Goal: Book appointment/travel/reservation

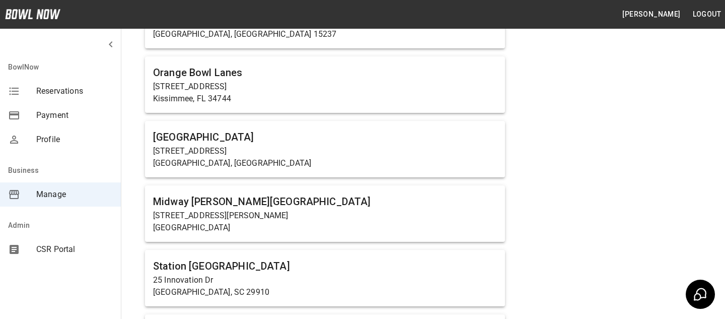
scroll to position [657, 0]
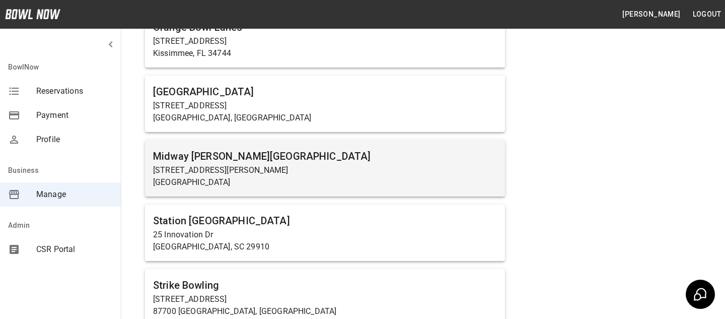
click at [239, 145] on div "Midway [PERSON_NAME][GEOGRAPHIC_DATA] [STREET_ADDRESS][PERSON_NAME]" at bounding box center [325, 168] width 360 height 56
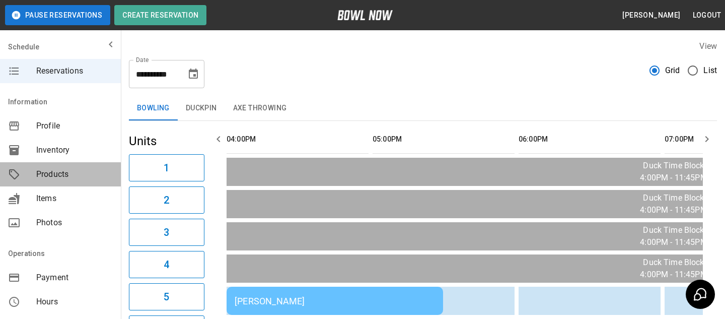
click at [56, 184] on div "Products" at bounding box center [60, 174] width 121 height 24
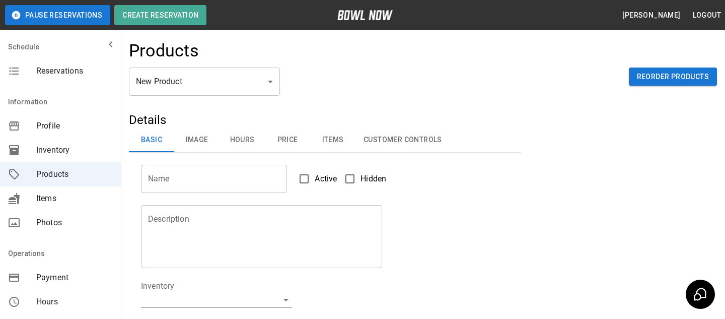
click at [266, 135] on button "Price" at bounding box center [287, 140] width 45 height 24
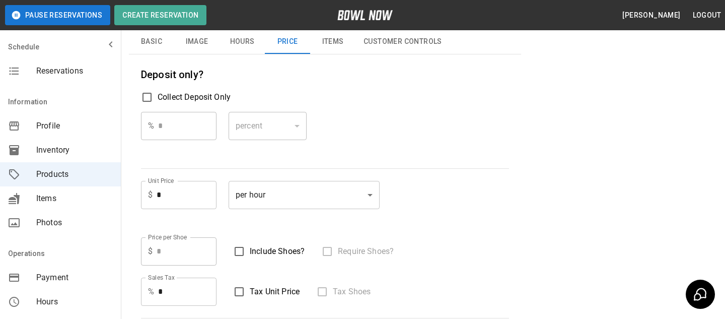
scroll to position [122, 0]
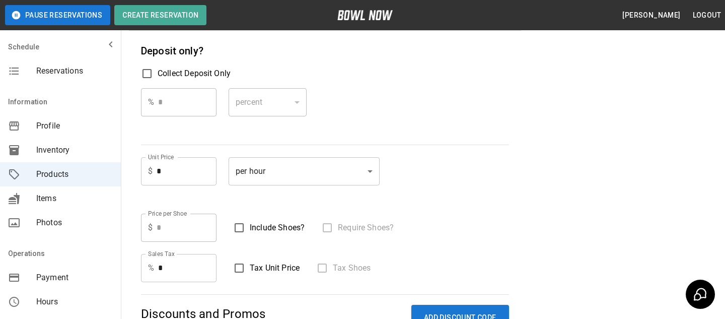
click at [166, 79] on span "Collect Deposit Only" at bounding box center [194, 73] width 73 height 12
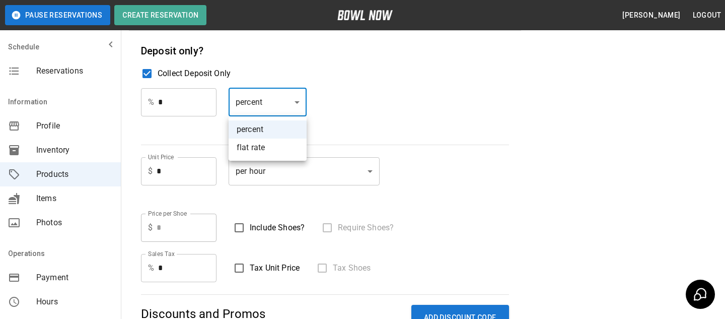
click at [255, 91] on body "Pause Reservations Create Reservation [PERSON_NAME] Logout Schedule Reservation…" at bounding box center [362, 176] width 725 height 597
click at [336, 55] on div at bounding box center [362, 159] width 725 height 319
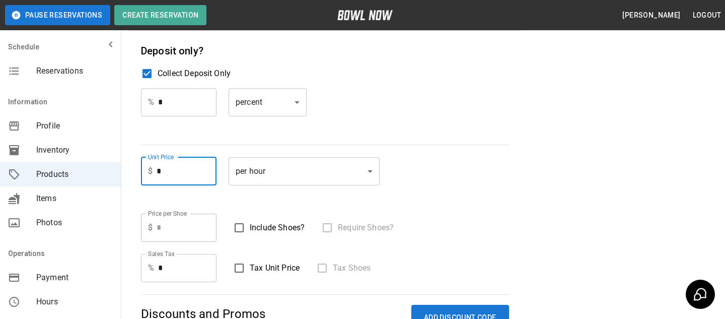
click at [171, 170] on input "*" at bounding box center [187, 171] width 60 height 28
type input "***"
click at [241, 184] on body "Pause Reservations Create Reservation [PERSON_NAME] Logout Schedule Reservation…" at bounding box center [362, 176] width 725 height 597
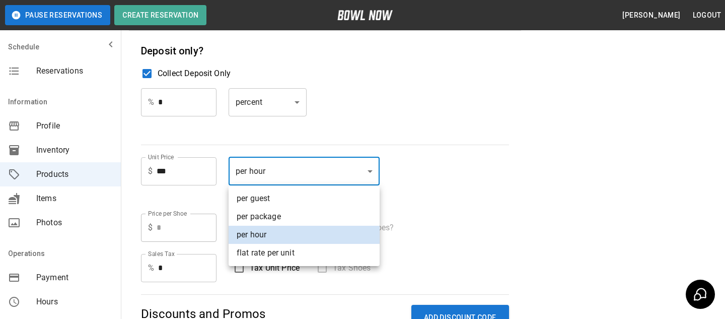
click at [259, 214] on li "per package" at bounding box center [304, 216] width 151 height 18
type input "*******"
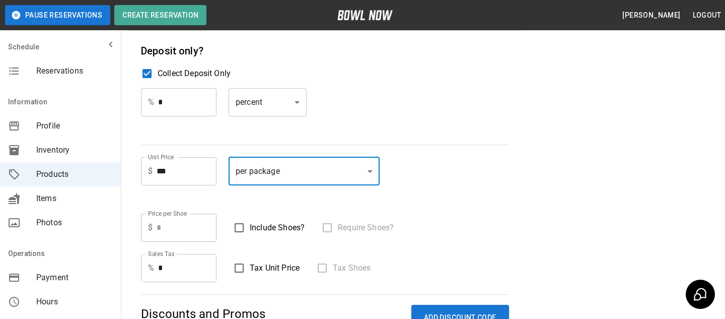
click at [168, 107] on input "*" at bounding box center [187, 102] width 58 height 28
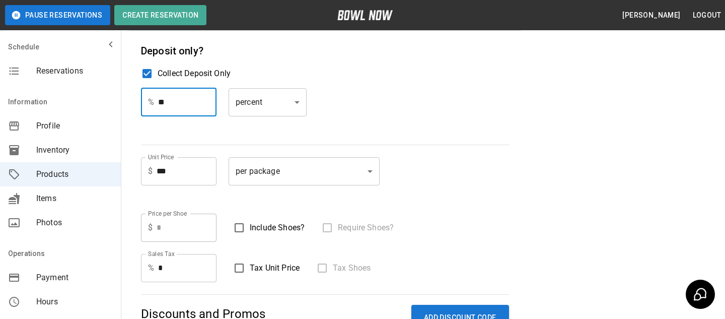
type input "**"
click at [348, 110] on div "% ** ​ percent ******* ​" at bounding box center [325, 110] width 368 height 44
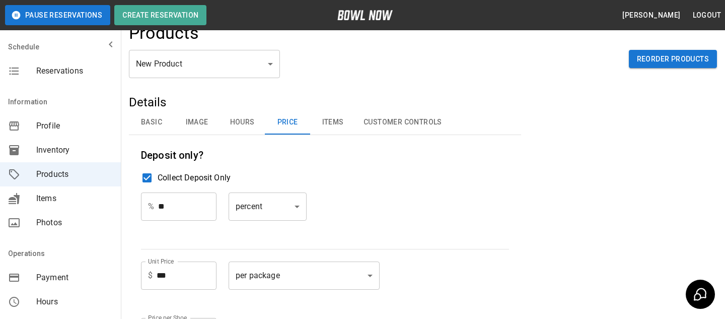
scroll to position [12, 0]
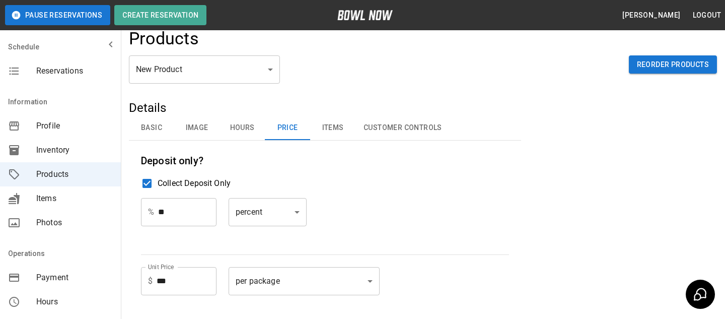
click at [53, 60] on div "Reservations" at bounding box center [60, 71] width 121 height 24
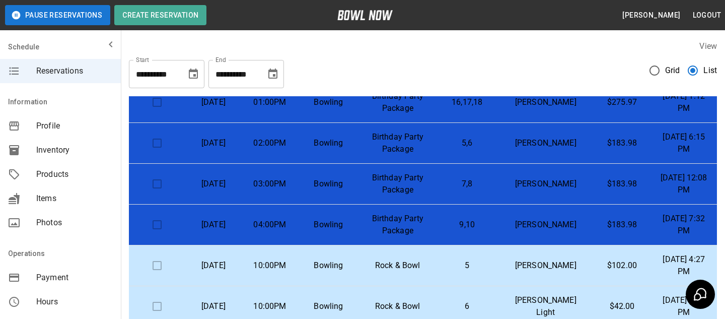
scroll to position [631, 0]
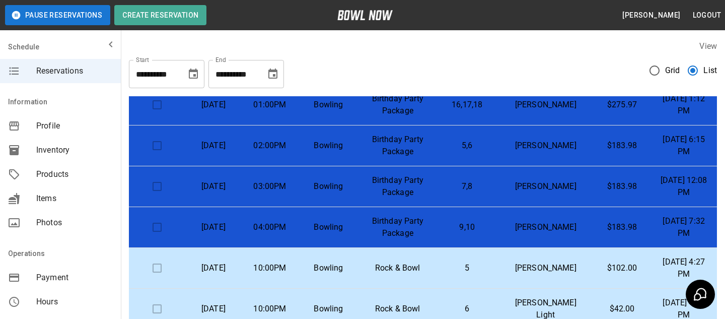
click at [296, 125] on td "01:00PM" at bounding box center [270, 105] width 56 height 41
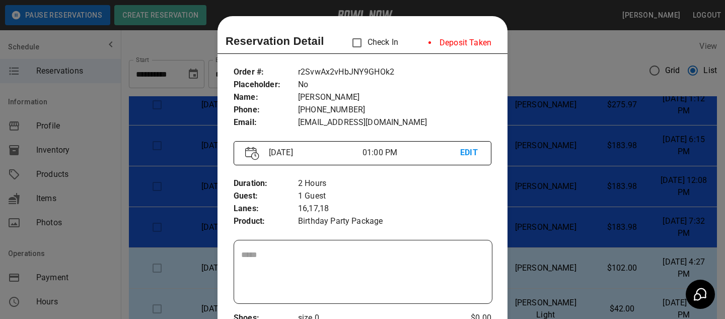
scroll to position [16, 0]
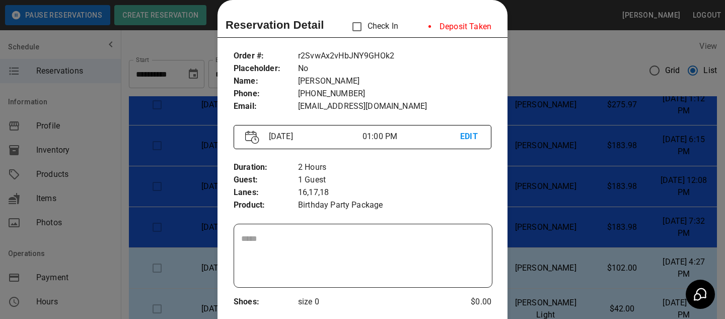
click at [567, 213] on div at bounding box center [362, 159] width 725 height 319
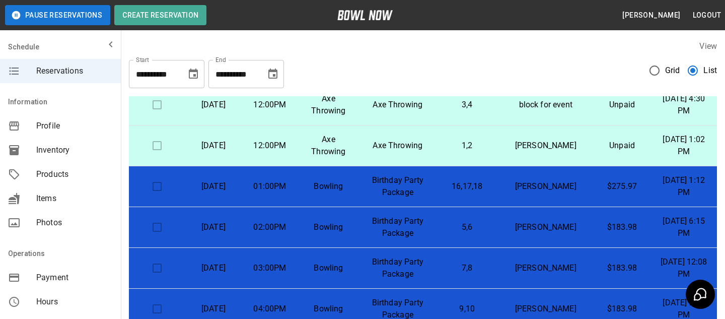
scroll to position [539, 0]
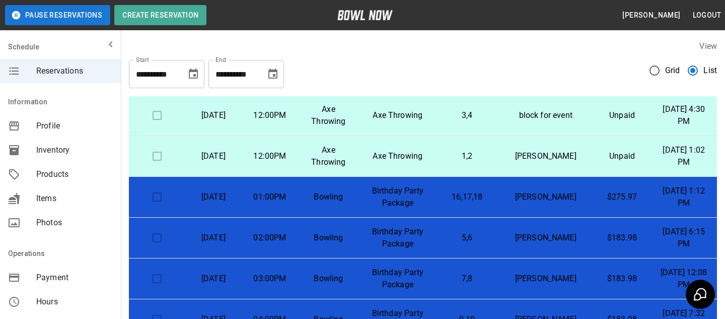
click at [428, 209] on p "Birthday Party Package" at bounding box center [397, 197] width 61 height 24
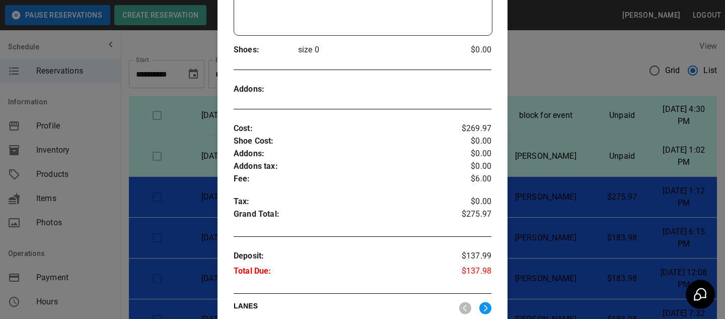
scroll to position [490, 0]
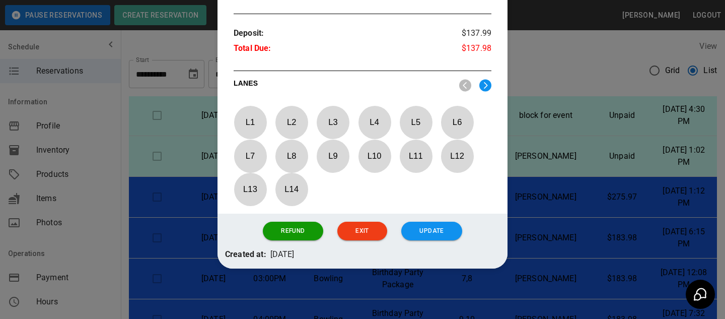
click at [532, 123] on div at bounding box center [362, 159] width 725 height 319
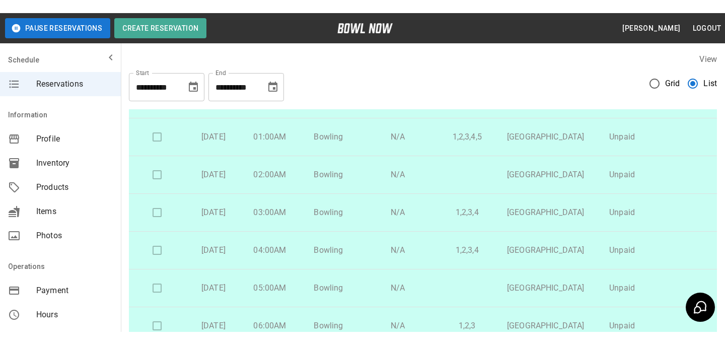
scroll to position [0, 0]
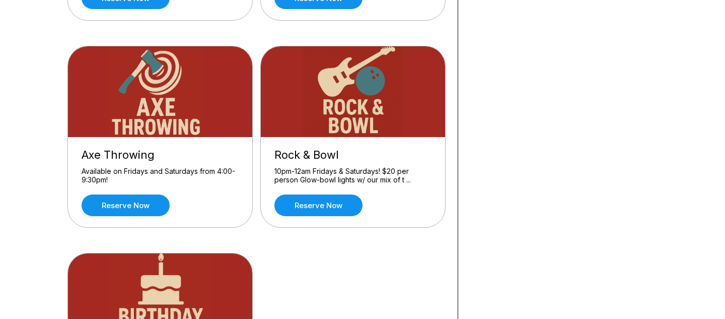
scroll to position [449, 0]
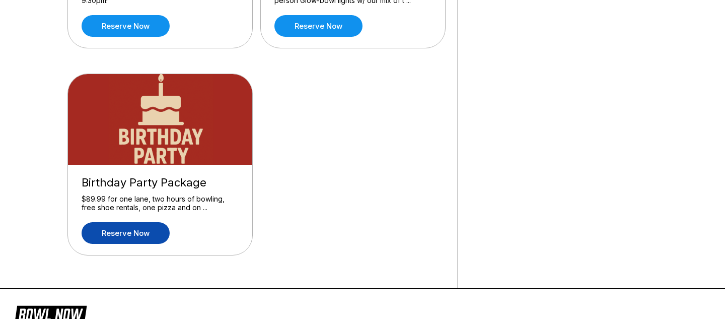
click at [142, 226] on link "Reserve now" at bounding box center [126, 233] width 88 height 22
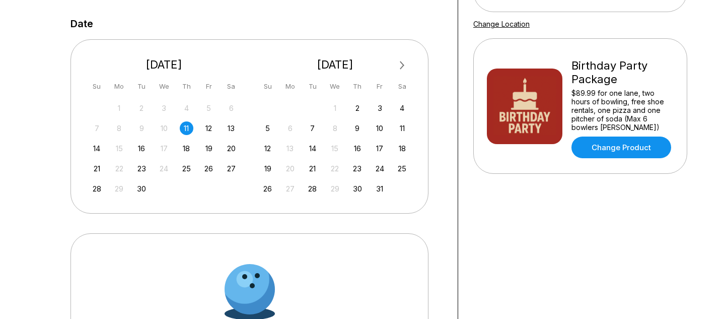
scroll to position [208, 0]
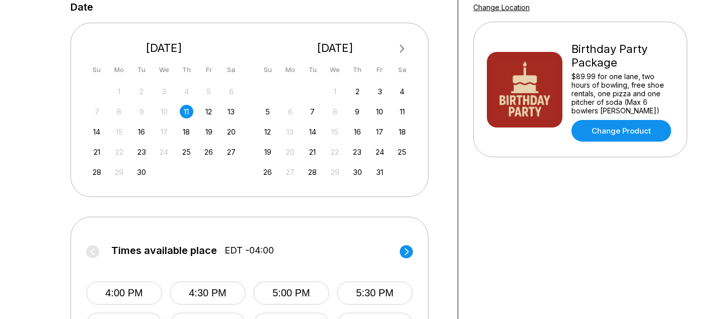
click at [116, 279] on div "4:00 PM 4:30 PM 5:00 PM 5:30 PM 6:00 PM 6:30 PM 7:00 PM 7:30 PM" at bounding box center [249, 298] width 327 height 75
click at [116, 286] on button "4:00 PM" at bounding box center [124, 293] width 76 height 24
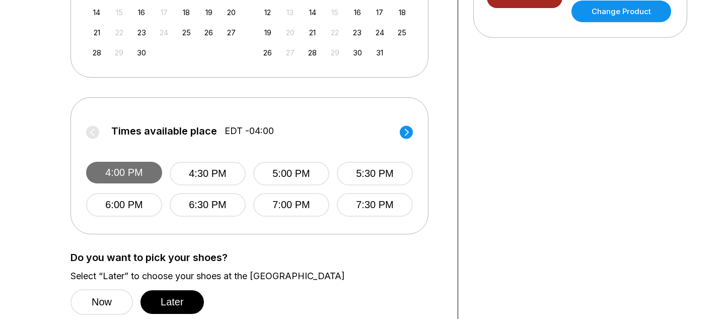
scroll to position [357, 0]
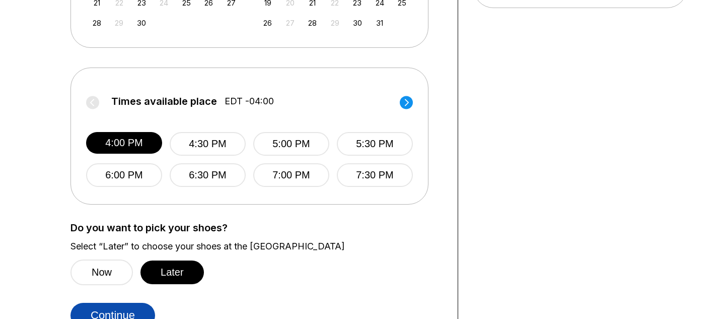
click at [120, 305] on button "Continue" at bounding box center [112, 315] width 85 height 25
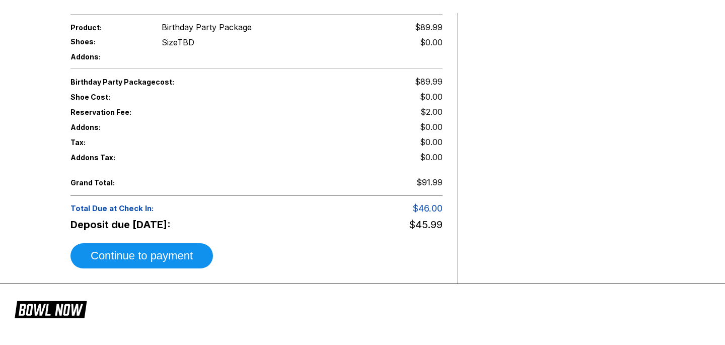
scroll to position [367, 0]
